Goal: Browse casually: Explore the website without a specific task or goal

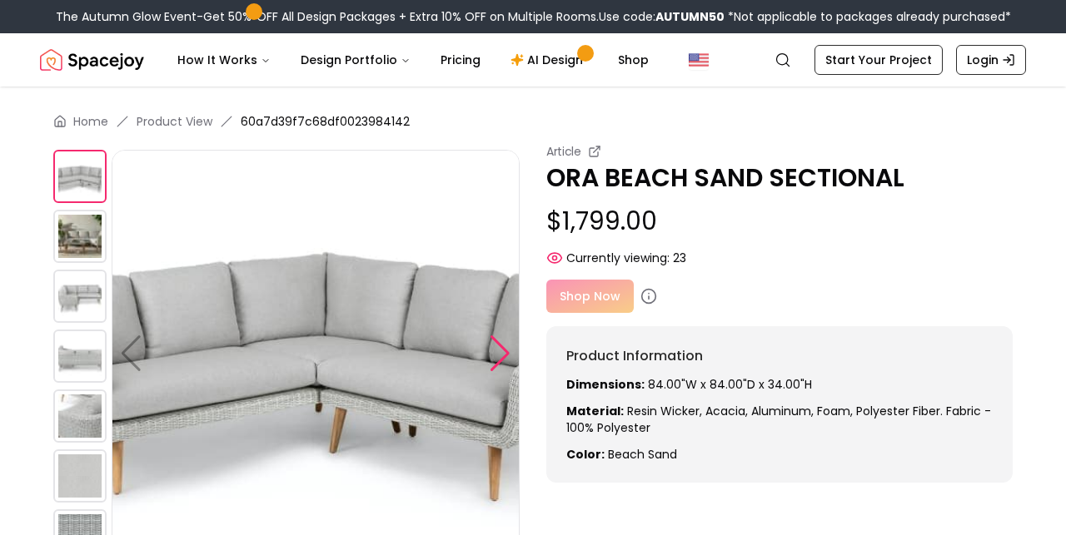
click at [504, 350] on div at bounding box center [500, 353] width 22 height 37
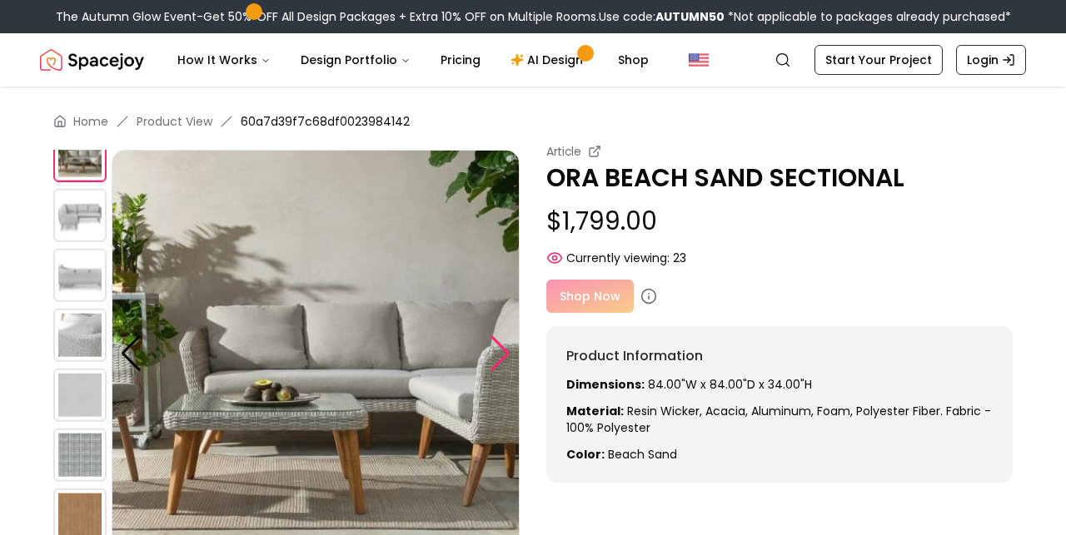
click at [504, 350] on div at bounding box center [500, 353] width 22 height 37
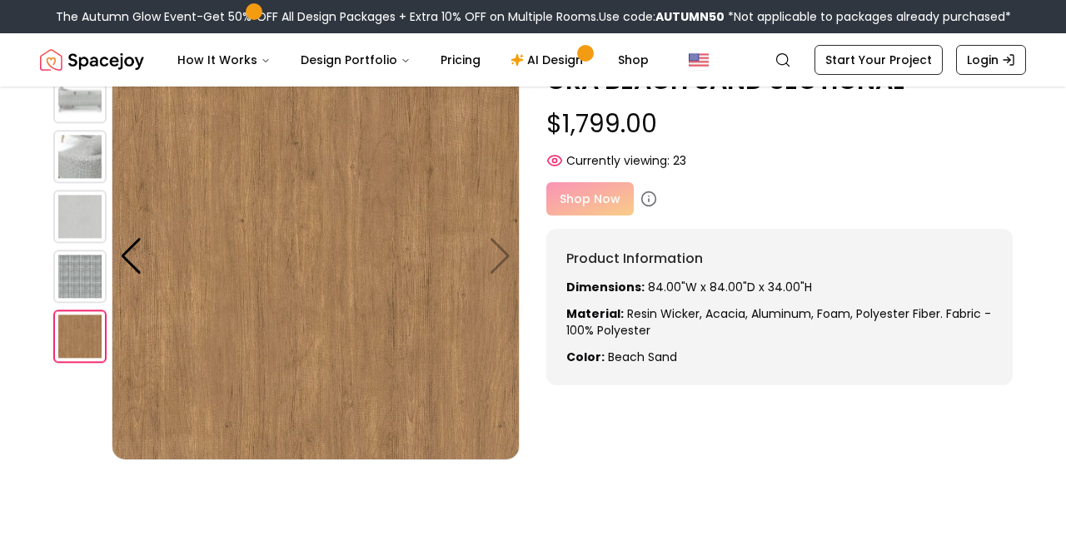
scroll to position [98, 0]
click at [515, 254] on img at bounding box center [316, 256] width 408 height 408
click at [501, 254] on img at bounding box center [316, 256] width 408 height 408
click at [137, 266] on div at bounding box center [131, 255] width 22 height 37
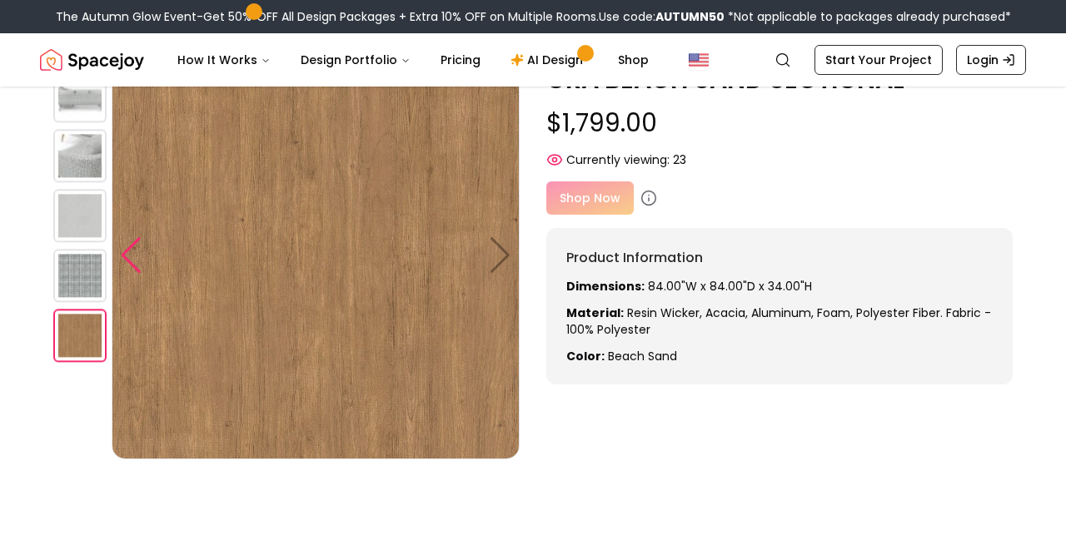
click at [133, 261] on div at bounding box center [131, 255] width 22 height 37
click at [72, 297] on img at bounding box center [79, 275] width 53 height 53
click at [74, 275] on img at bounding box center [79, 275] width 53 height 53
click at [83, 201] on img at bounding box center [79, 215] width 53 height 53
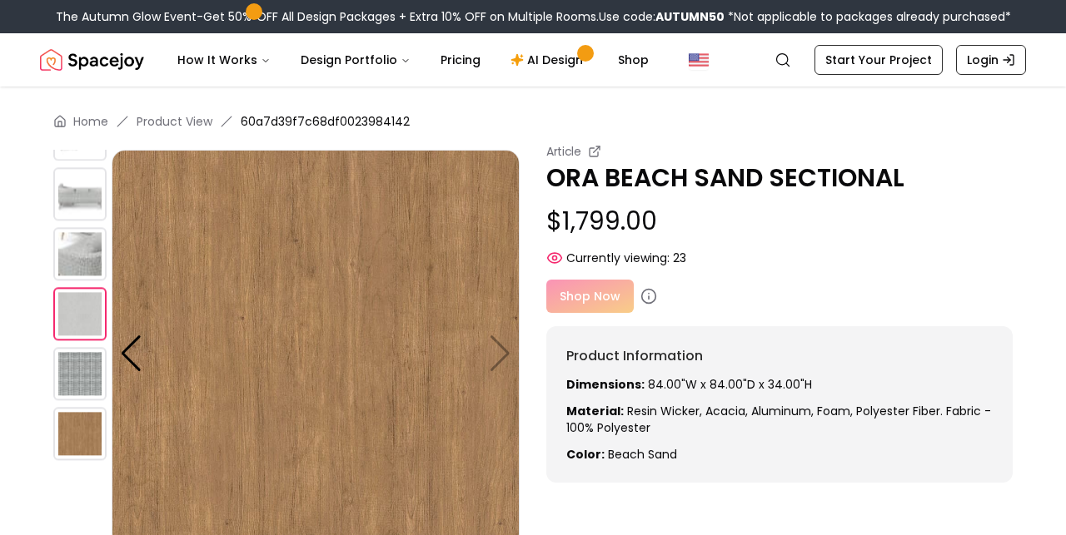
click at [82, 172] on img at bounding box center [79, 193] width 53 height 53
click at [82, 204] on img at bounding box center [79, 193] width 53 height 53
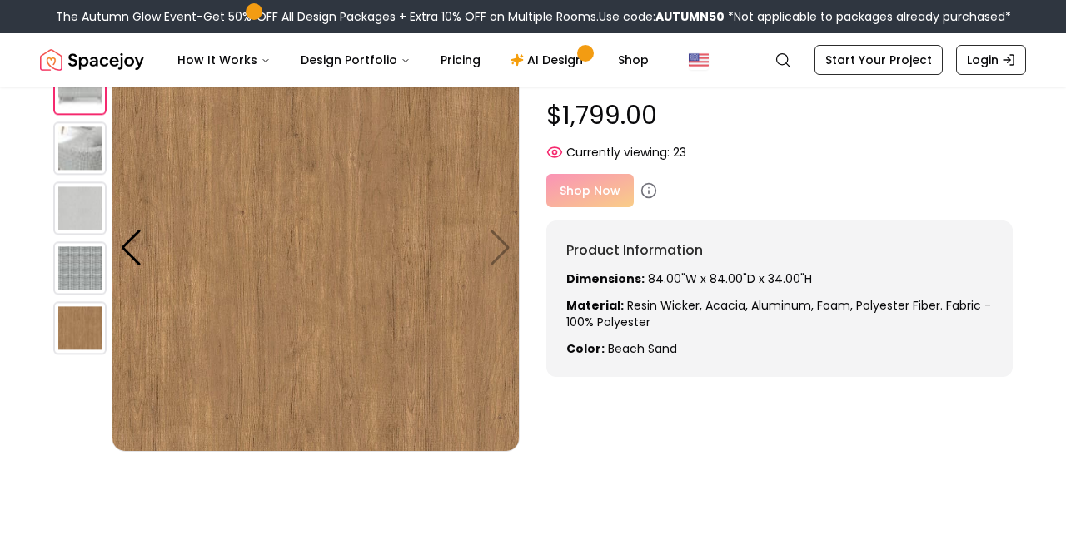
scroll to position [107, 0]
